Goal: Task Accomplishment & Management: Manage account settings

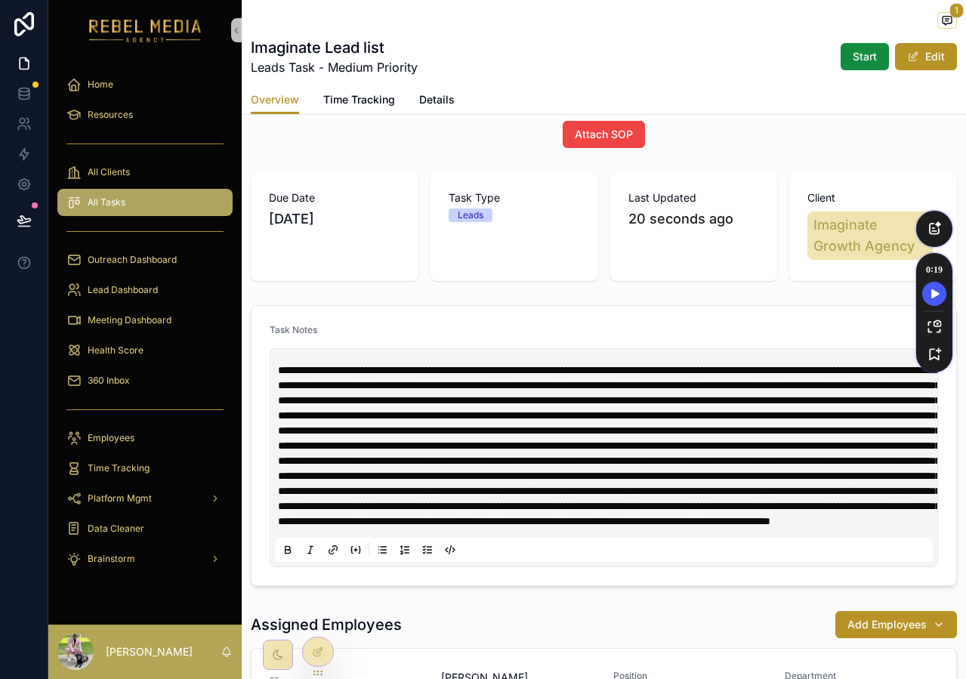
scroll to position [112, 0]
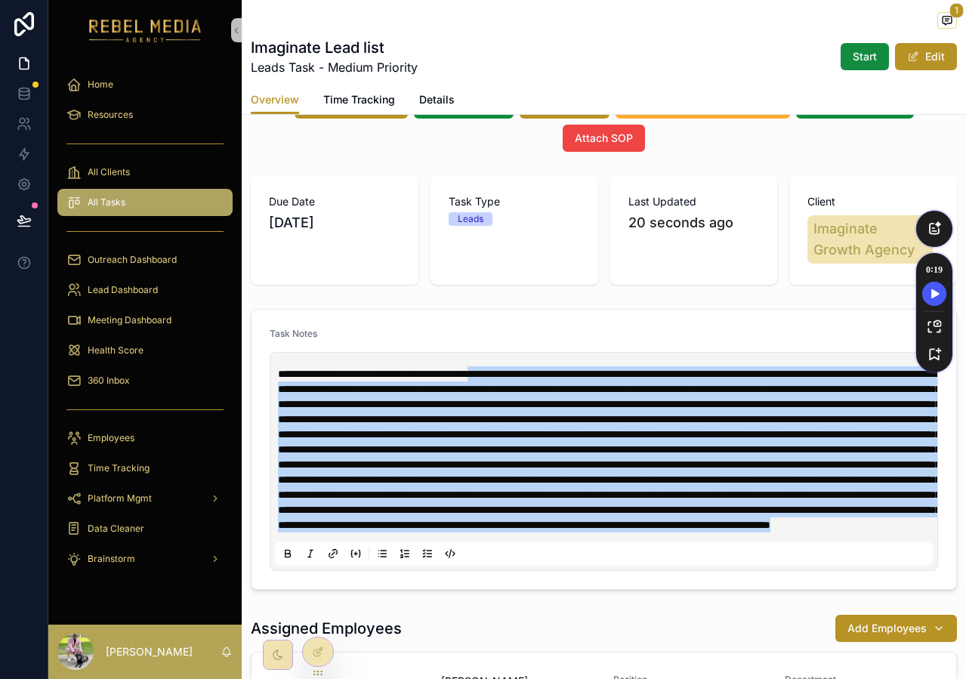
drag, startPoint x: 530, startPoint y: 338, endPoint x: 761, endPoint y: 615, distance: 360.8
click at [761, 565] on div "scrollable content" at bounding box center [604, 461] width 658 height 208
copy span "**********"
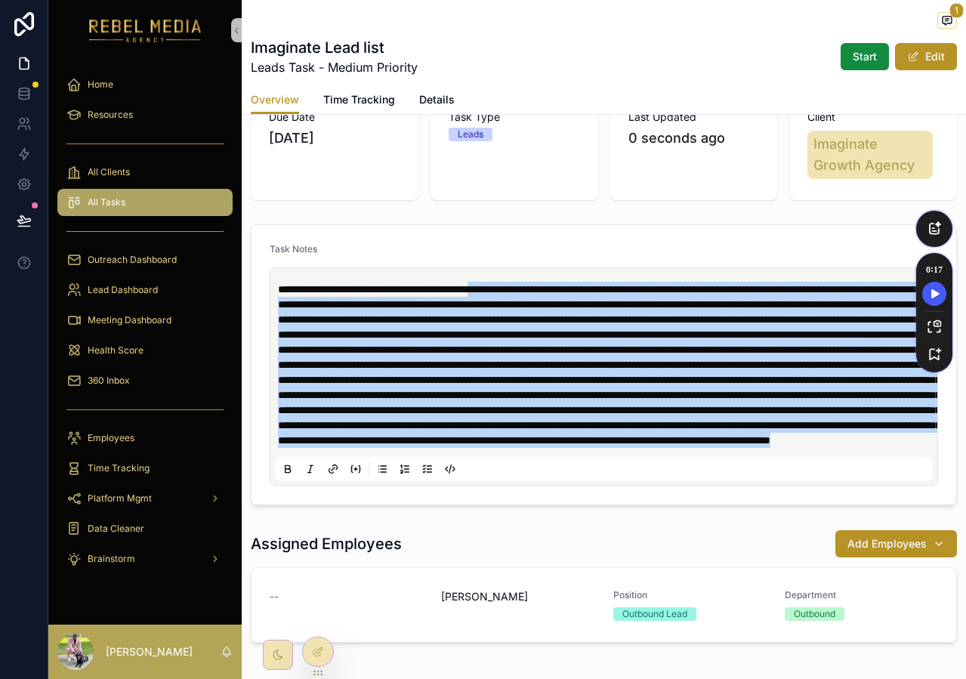
scroll to position [196, 0]
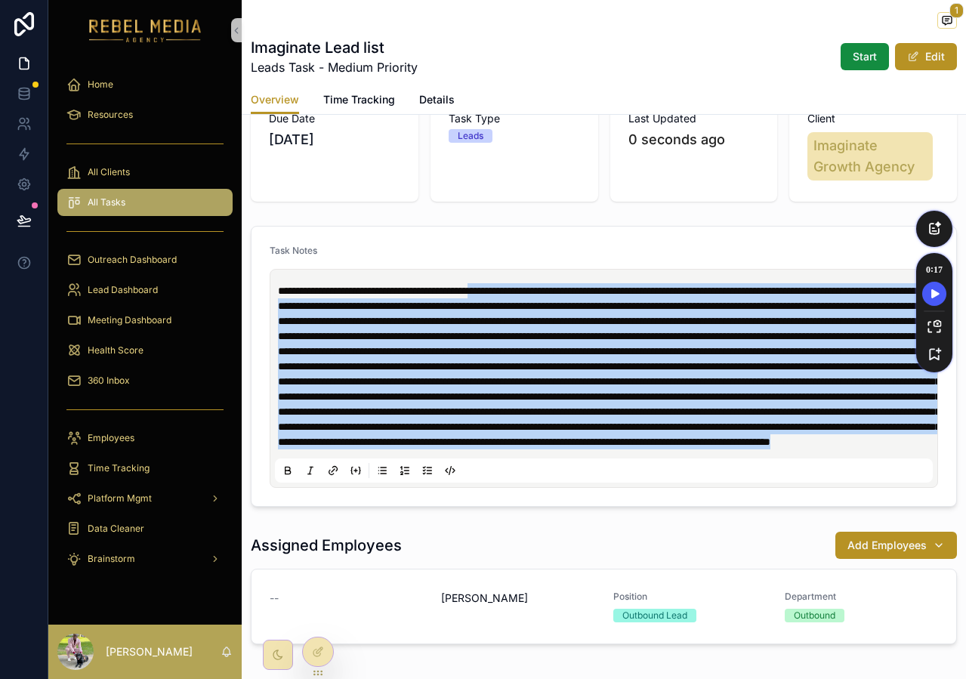
copy span "**********"
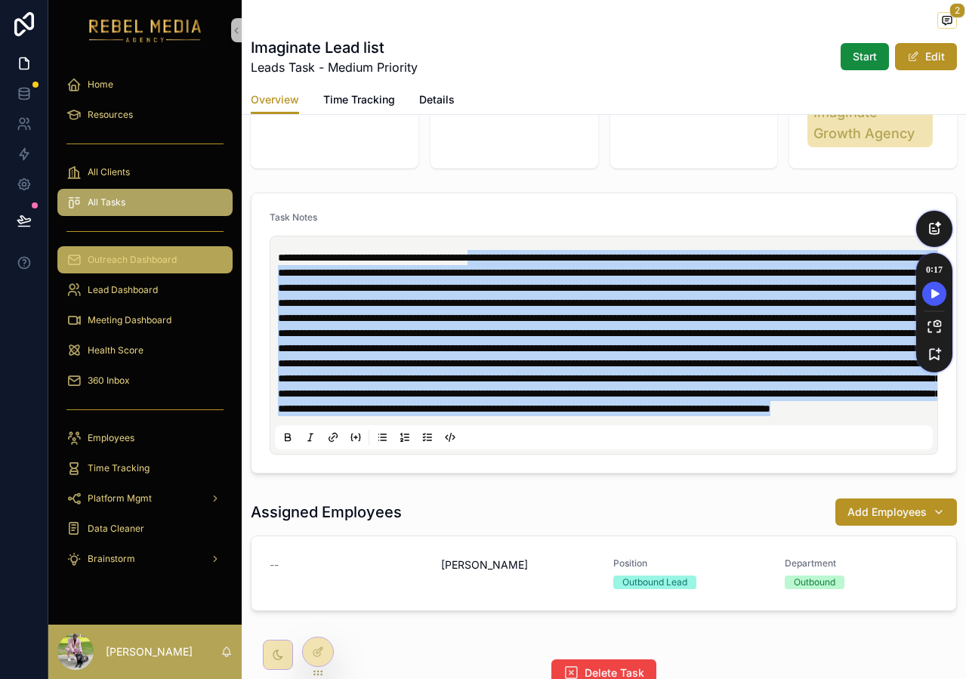
click at [159, 257] on span "Outreach Dashboard" at bounding box center [132, 260] width 89 height 12
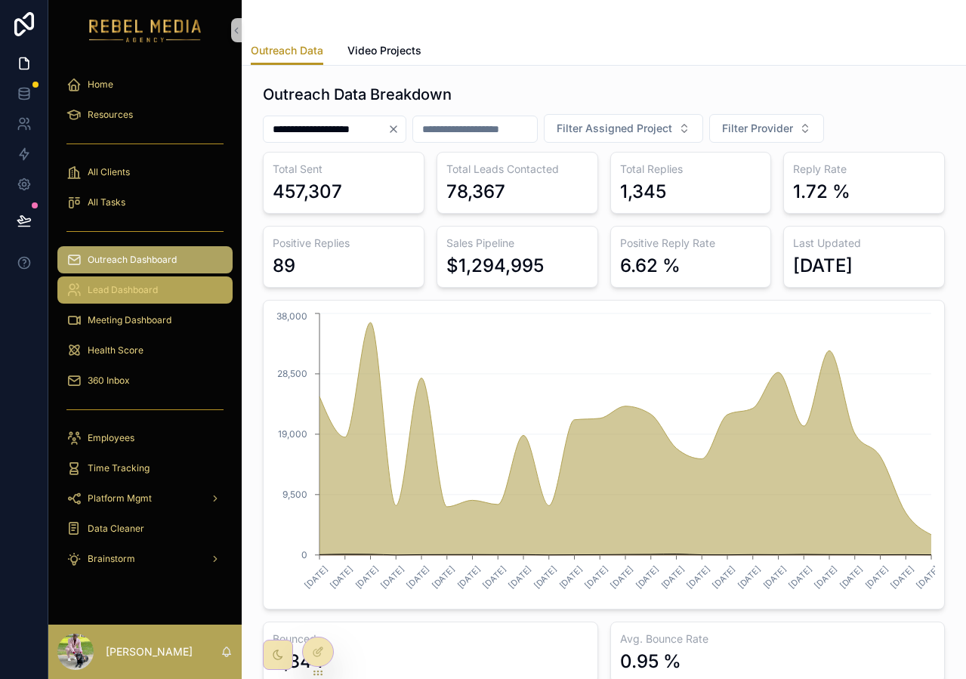
click at [127, 303] on link "Lead Dashboard" at bounding box center [144, 289] width 175 height 27
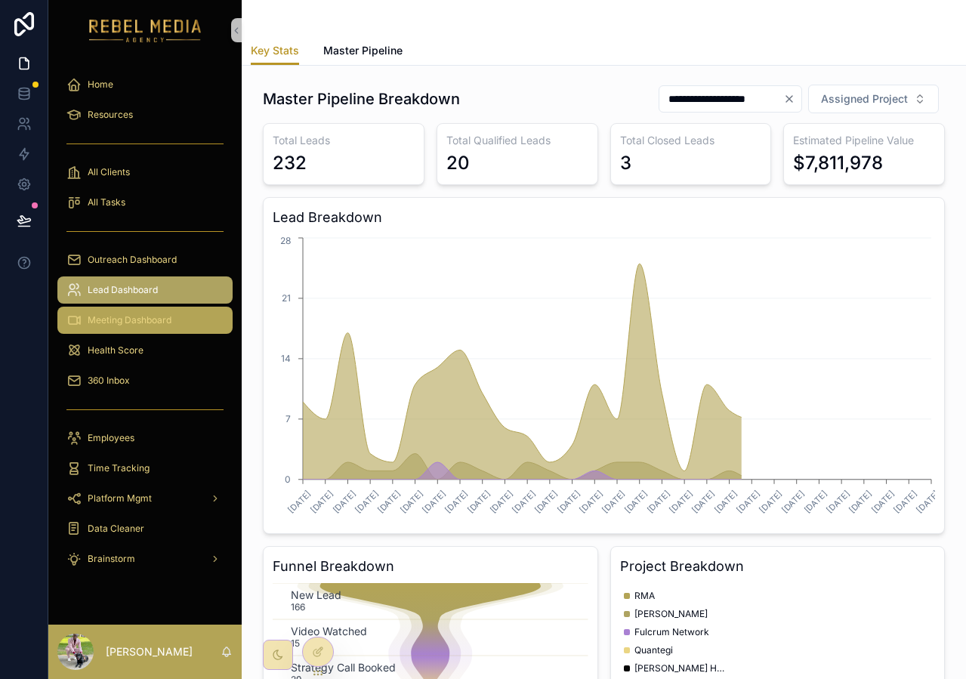
click at [141, 325] on span "Meeting Dashboard" at bounding box center [130, 320] width 84 height 12
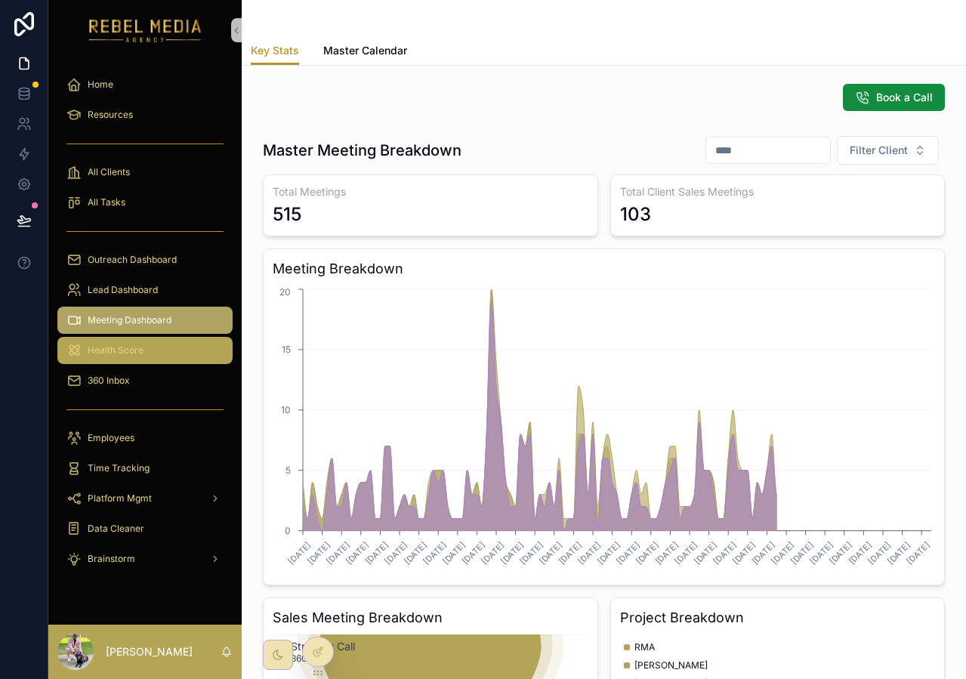
click at [137, 345] on span "Health Score" at bounding box center [116, 350] width 56 height 12
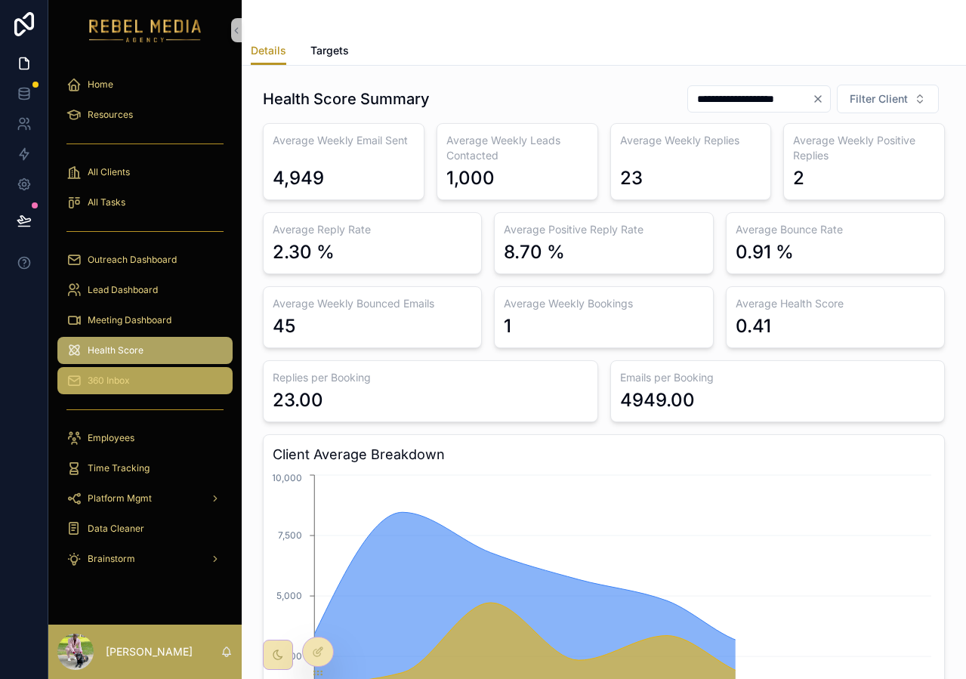
click at [139, 384] on div "360 Inbox" at bounding box center [144, 380] width 157 height 24
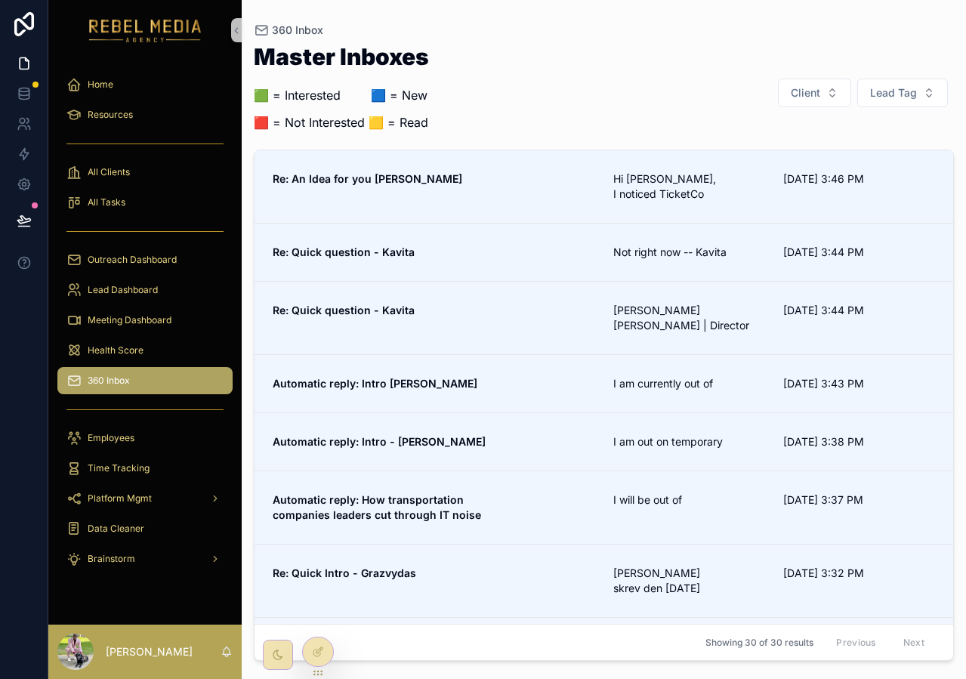
click at [552, 67] on div "Master Inboxes 🟩 = Interested ‎ ‎ ‎ ‎ ‎ ‎‎ ‎ 🟦 = New 🟥 = Not Interested 🟨 = Rea…" at bounding box center [604, 92] width 700 height 95
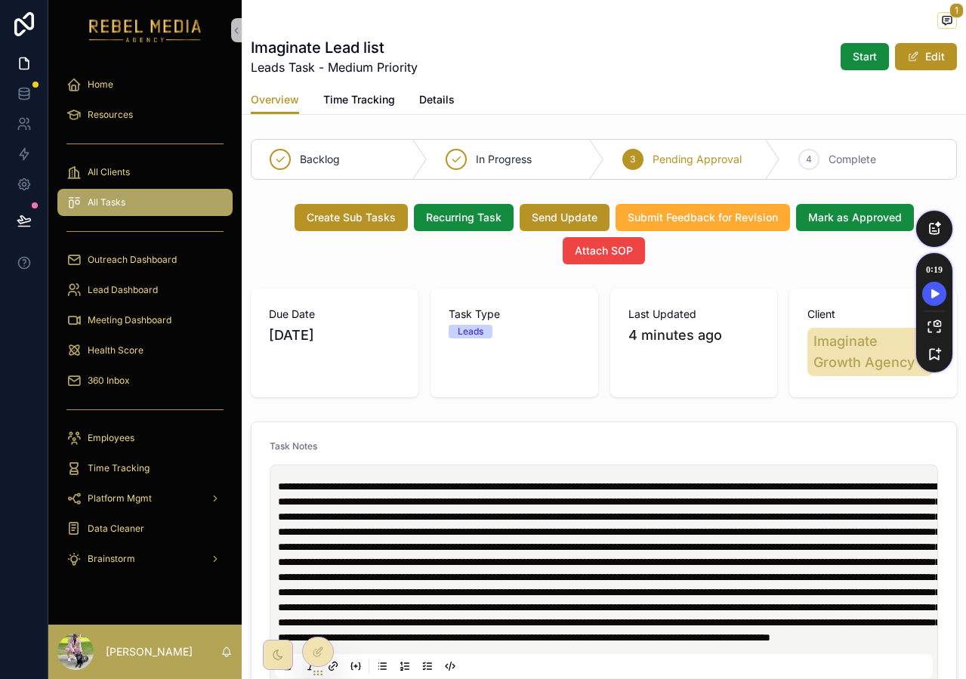
click at [421, 481] on span "scrollable content" at bounding box center [609, 562] width 662 height 162
click at [406, 481] on span "scrollable content" at bounding box center [609, 562] width 662 height 162
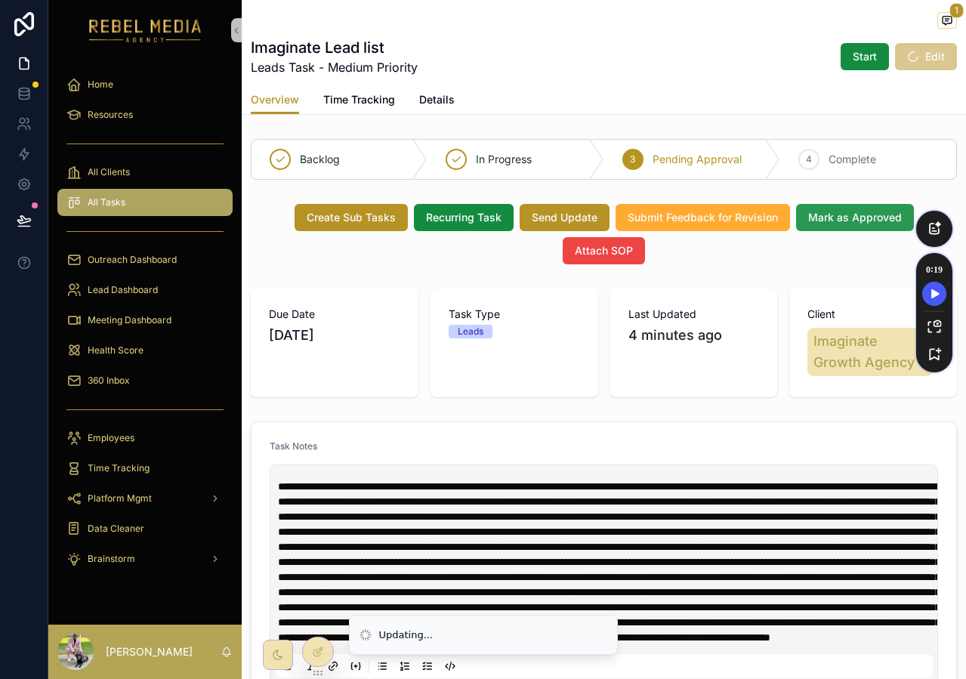
click at [831, 220] on span "Mark as Approved" at bounding box center [855, 217] width 94 height 15
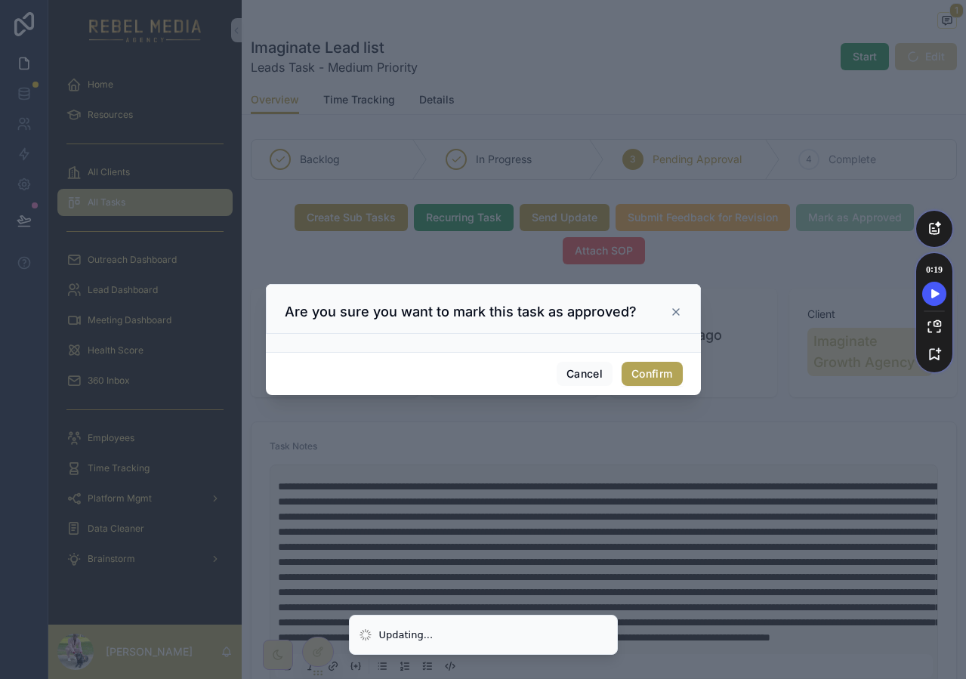
click at [664, 377] on button "Confirm" at bounding box center [651, 374] width 60 height 24
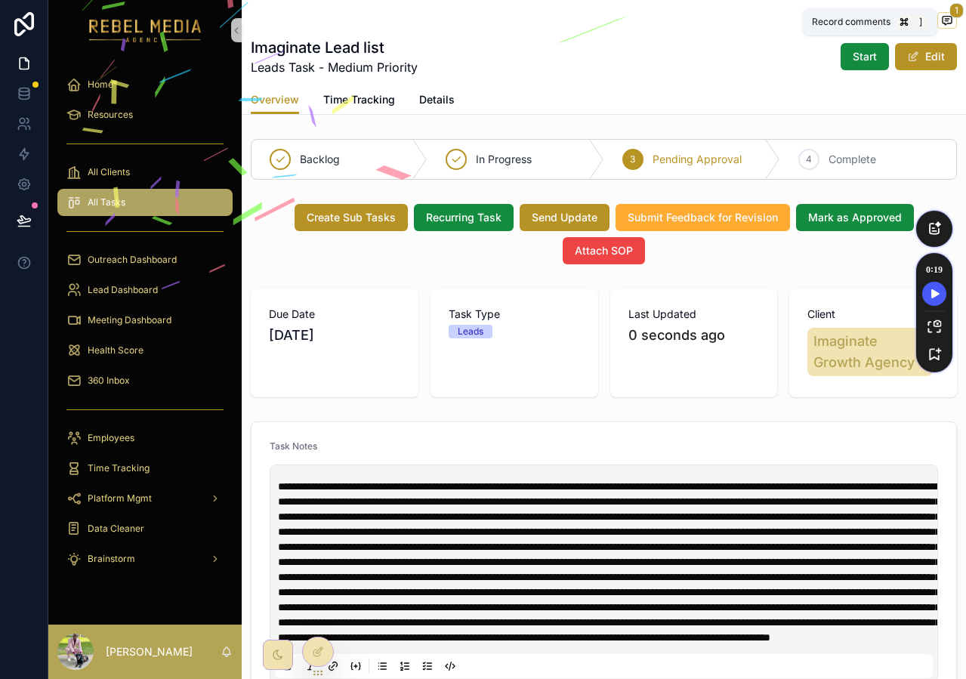
click at [945, 24] on icon "scrollable content" at bounding box center [946, 21] width 9 height 8
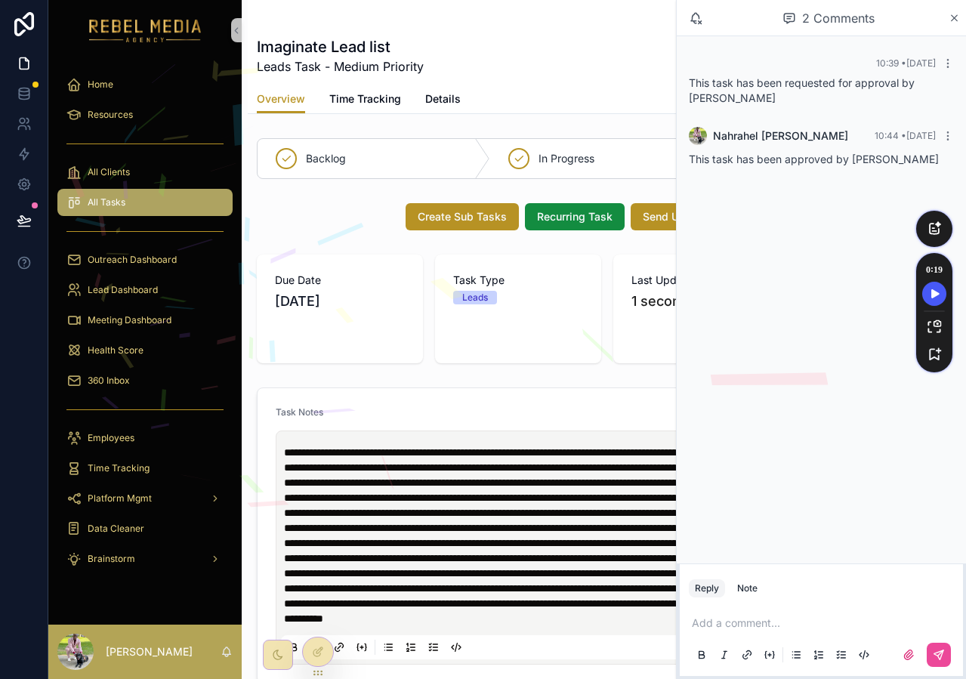
click at [752, 618] on p "scrollable content" at bounding box center [824, 622] width 265 height 15
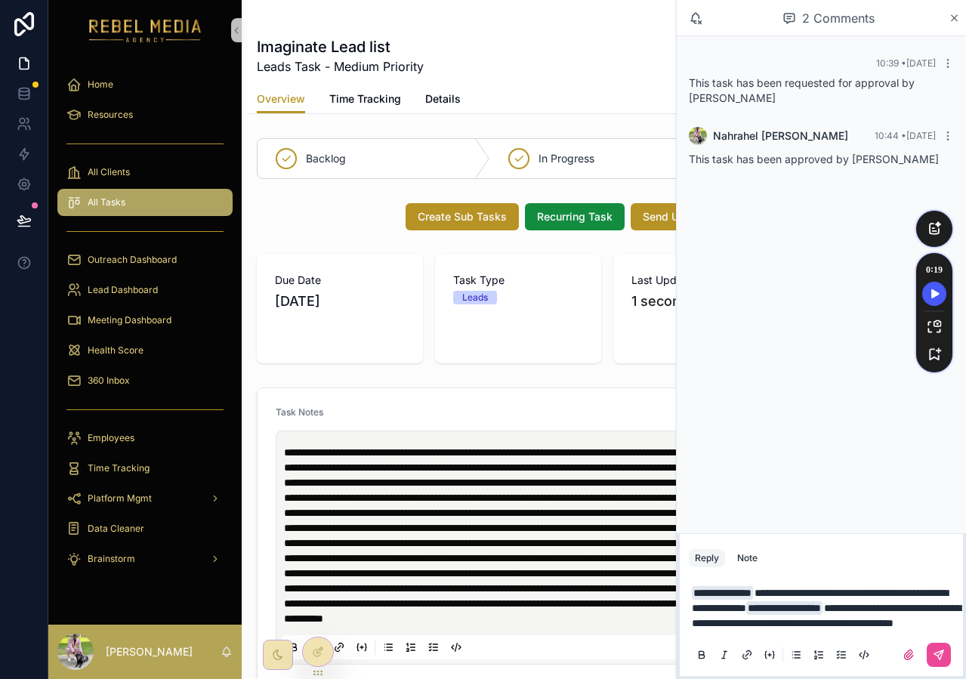
click at [744, 621] on span "**********" at bounding box center [826, 615] width 269 height 26
drag, startPoint x: 736, startPoint y: 606, endPoint x: 960, endPoint y: 657, distance: 229.1
click at [960, 657] on div "**********" at bounding box center [821, 623] width 283 height 106
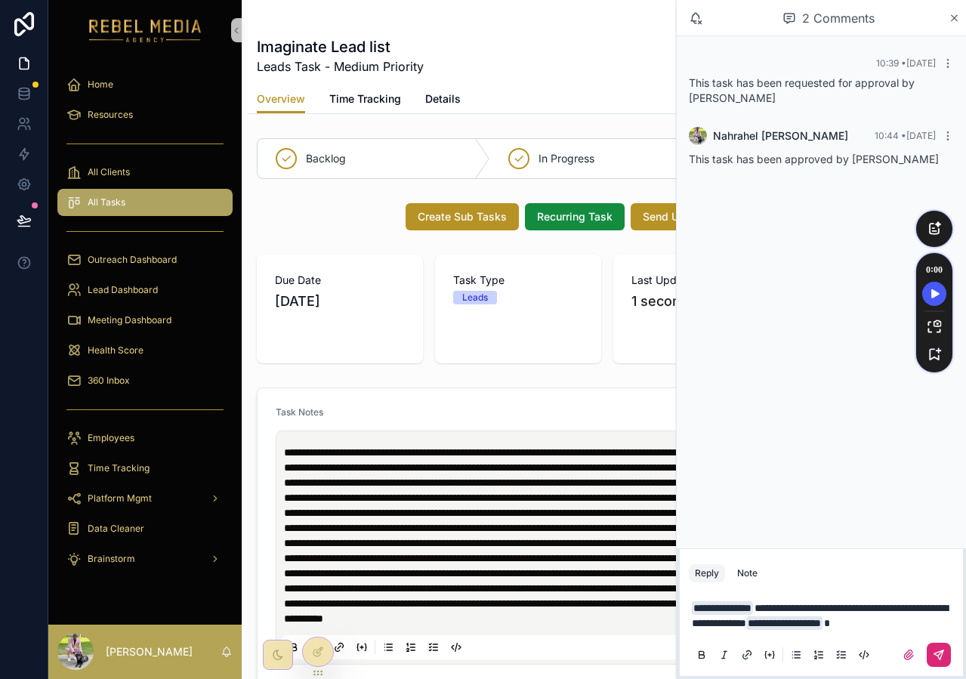
click at [947, 659] on button "scrollable content" at bounding box center [938, 655] width 24 height 24
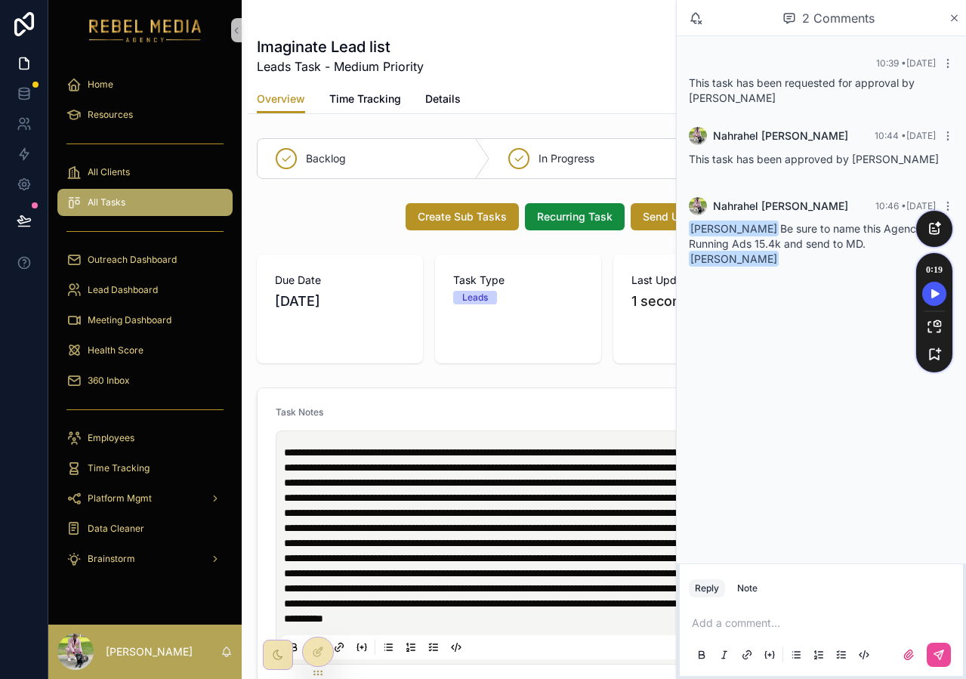
click at [821, 242] on span "Mico Fernandez Be sure to name this Agencies Running Ads 15.4k and send to MD. …" at bounding box center [809, 243] width 241 height 43
